Goal: Find specific page/section

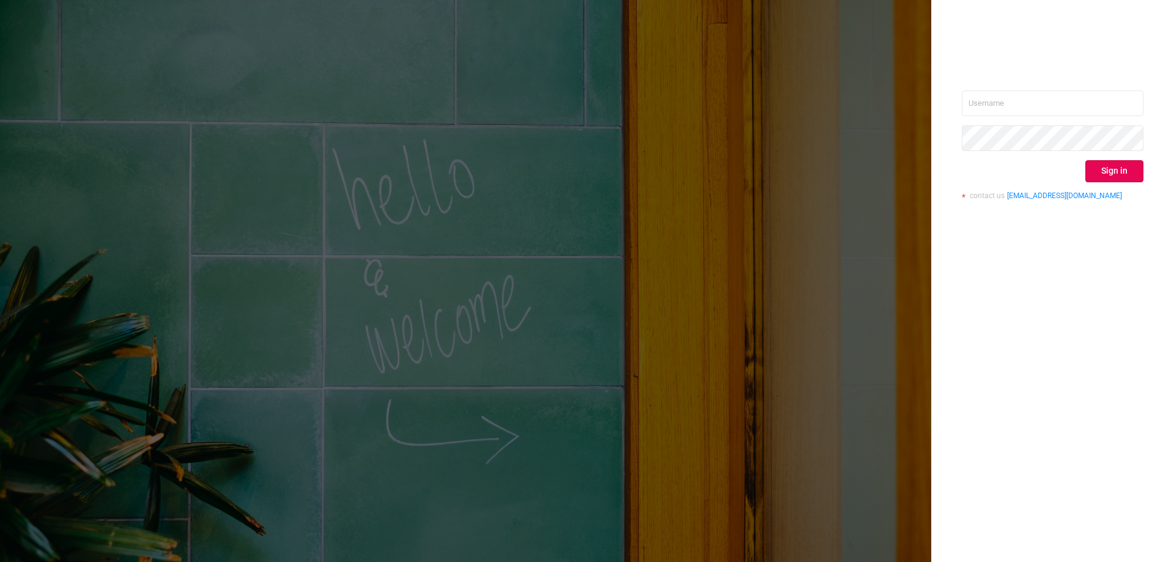
click at [1057, 119] on div "Sign in contact us [EMAIL_ADDRESS][DOMAIN_NAME]" at bounding box center [1052, 149] width 182 height 119
click at [987, 102] on input "text" at bounding box center [1052, 103] width 182 height 26
paste input "[EMAIL_ADDRESS][DOMAIN_NAME]"
type input "[EMAIL_ADDRESS][DOMAIN_NAME]"
click at [1136, 169] on button "Sign in" at bounding box center [1114, 171] width 58 height 22
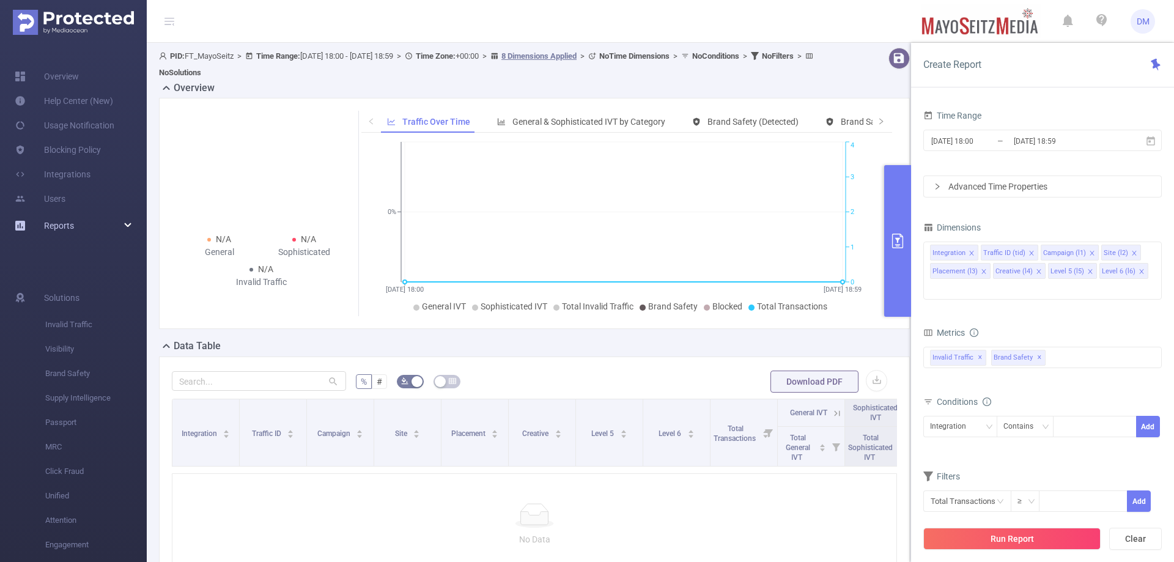
click at [94, 221] on div "Reports" at bounding box center [73, 225] width 147 height 24
